Goal: Task Accomplishment & Management: Complete application form

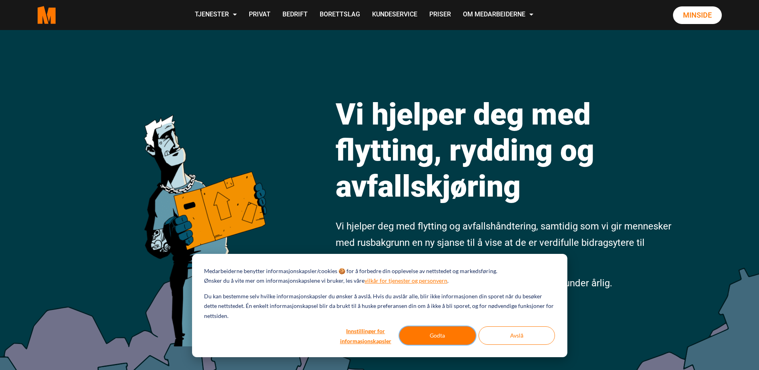
click at [461, 337] on button "Godta" at bounding box center [438, 335] width 76 height 18
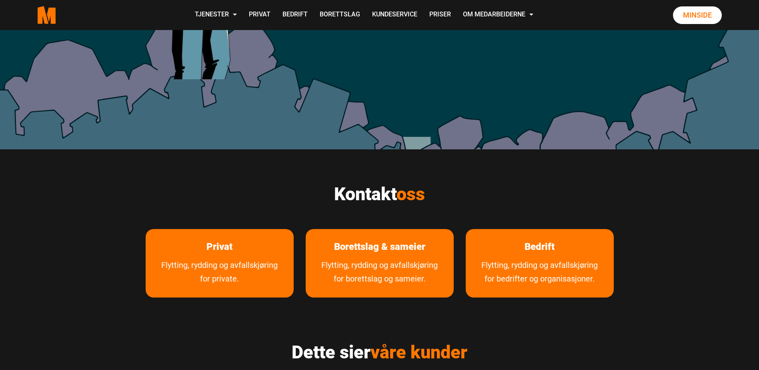
scroll to position [400, 0]
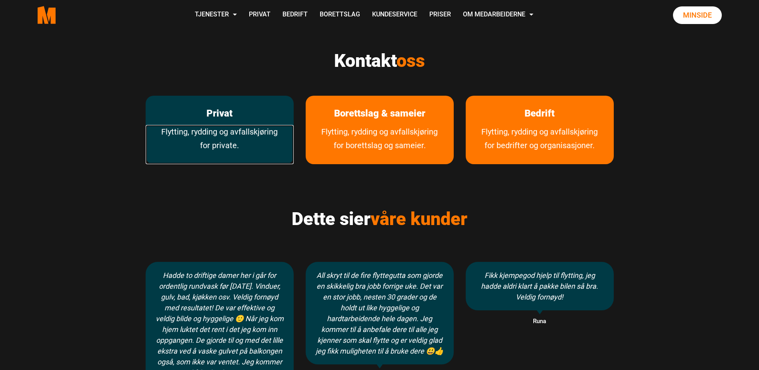
click at [233, 133] on link "Flytting, rydding og avfallskjøring for private." at bounding box center [220, 144] width 148 height 39
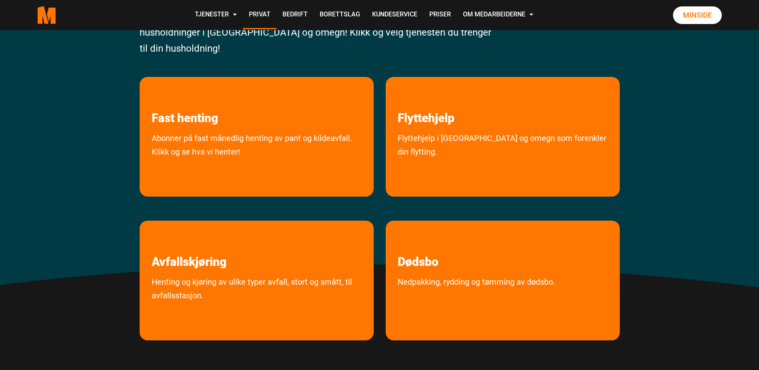
scroll to position [133, 0]
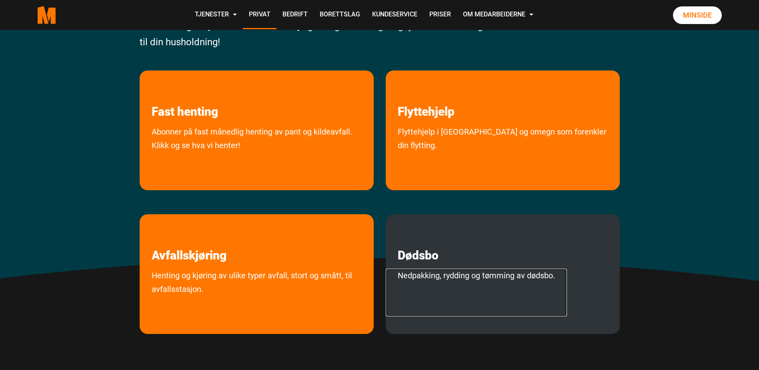
click at [415, 275] on link "Nedpakking, rydding og tømming av dødsbo." at bounding box center [476, 293] width 181 height 48
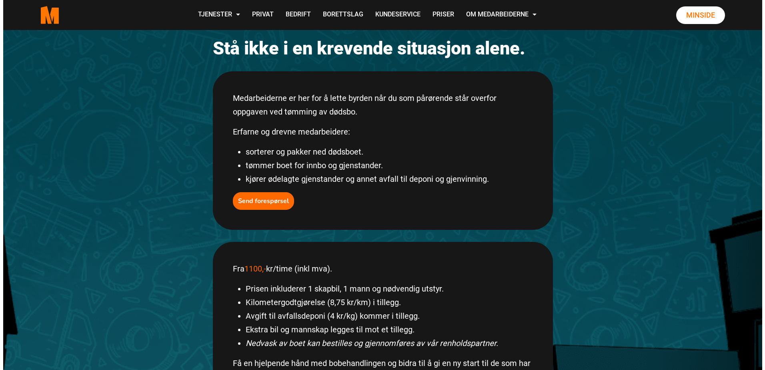
scroll to position [80, 0]
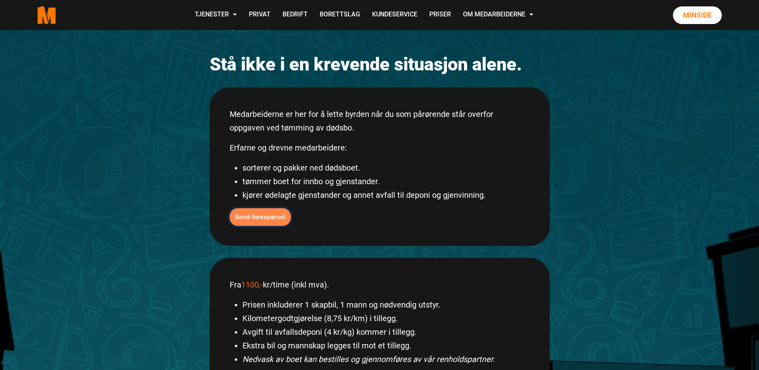
click at [282, 215] on b "Send forespørsel" at bounding box center [260, 217] width 51 height 9
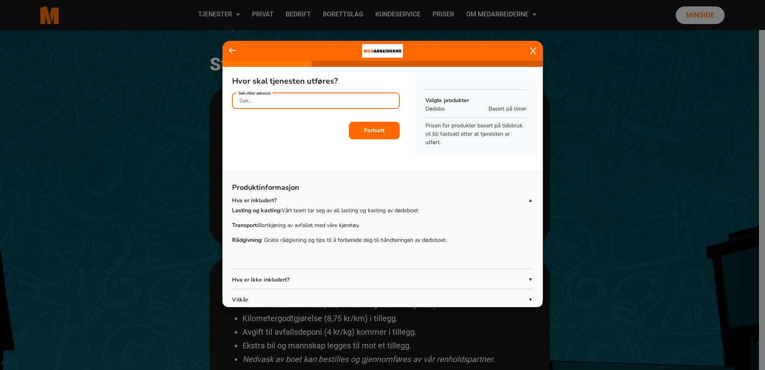
click at [327, 102] on input "Søk etter adresse" at bounding box center [316, 100] width 168 height 16
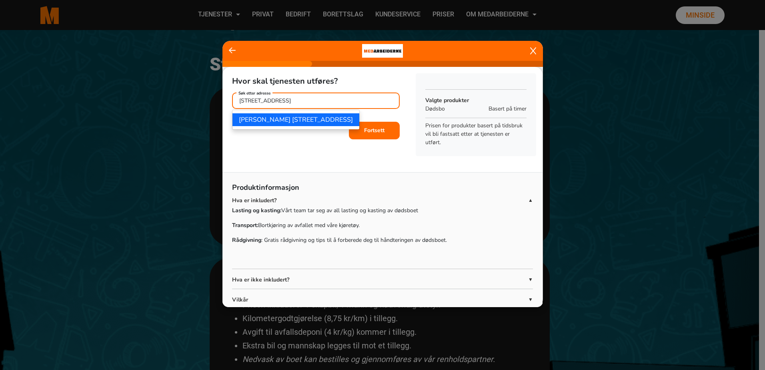
type input "Hellerudveien 23"
click at [366, 127] on b "Fortsett" at bounding box center [374, 131] width 20 height 8
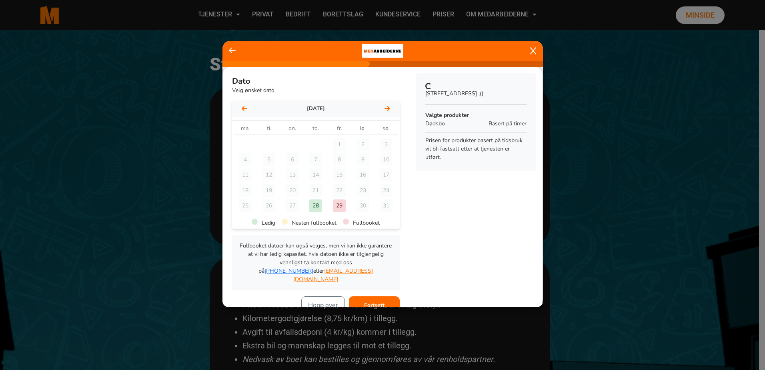
click at [385, 110] on icon at bounding box center [388, 108] width 6 height 6
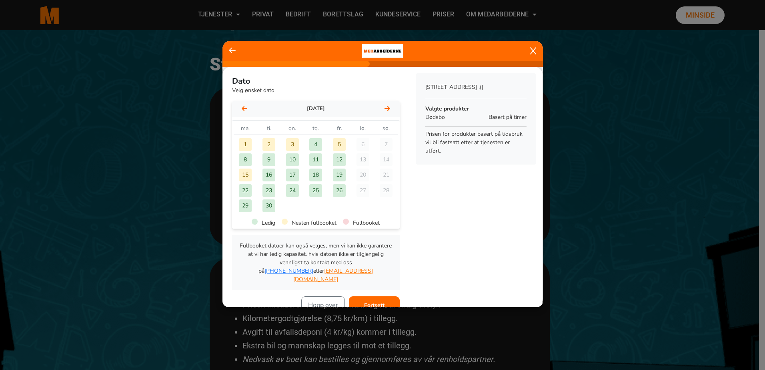
click at [246, 174] on div "15" at bounding box center [245, 175] width 13 height 13
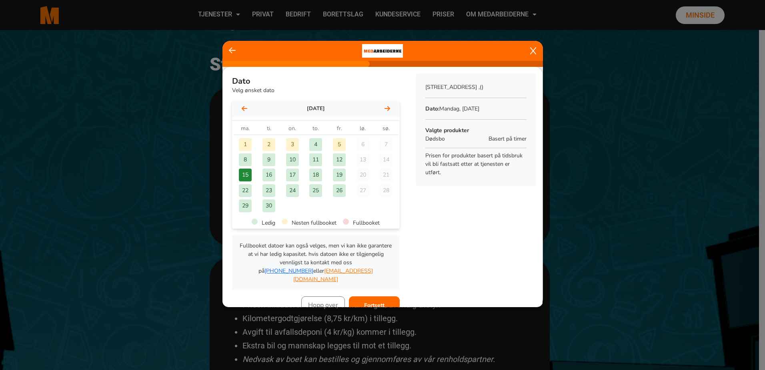
click at [489, 141] on span "Basert på timer" at bounding box center [508, 139] width 38 height 8
click at [361, 296] on button "Fortsett" at bounding box center [374, 305] width 51 height 18
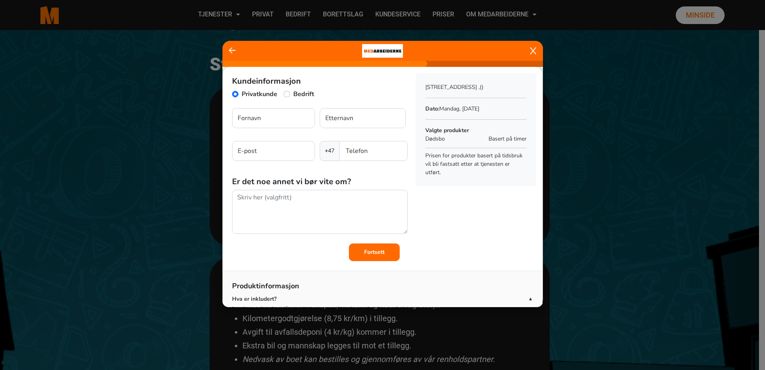
click at [231, 49] on icon at bounding box center [232, 50] width 7 height 6
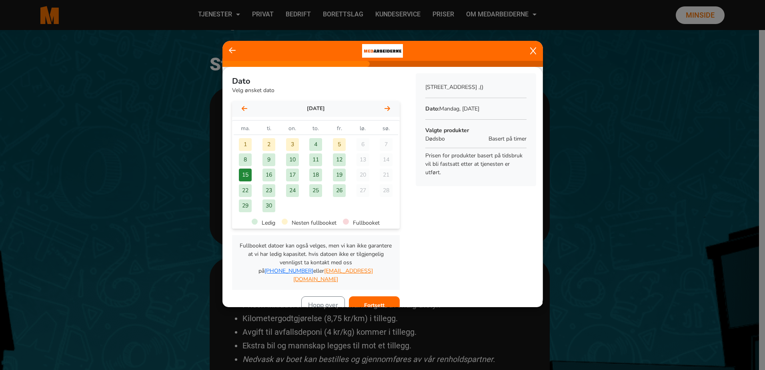
click at [231, 50] on icon at bounding box center [232, 50] width 7 height 8
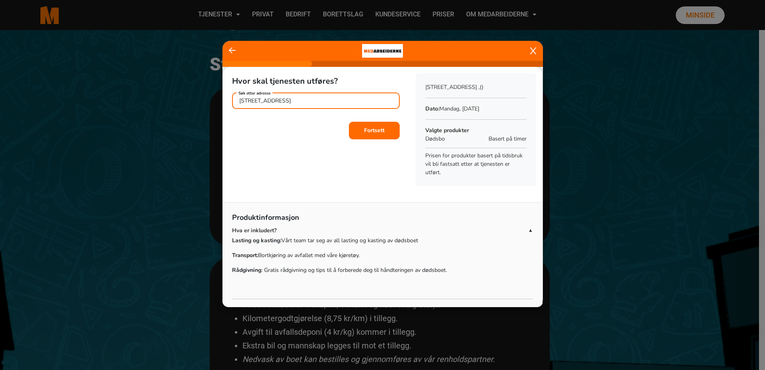
drag, startPoint x: 311, startPoint y: 96, endPoint x: 161, endPoint y: 104, distance: 150.3
click at [169, 105] on ngb-modal-window "Hvor skal tjenesten utføres? Hellerudveien 23 Søk etter adresse Fortsett Sammen…" at bounding box center [382, 185] width 765 height 370
